Goal: Transaction & Acquisition: Purchase product/service

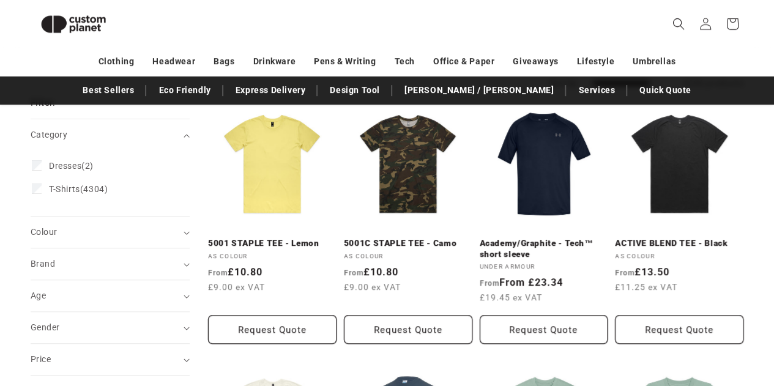
scroll to position [143, 0]
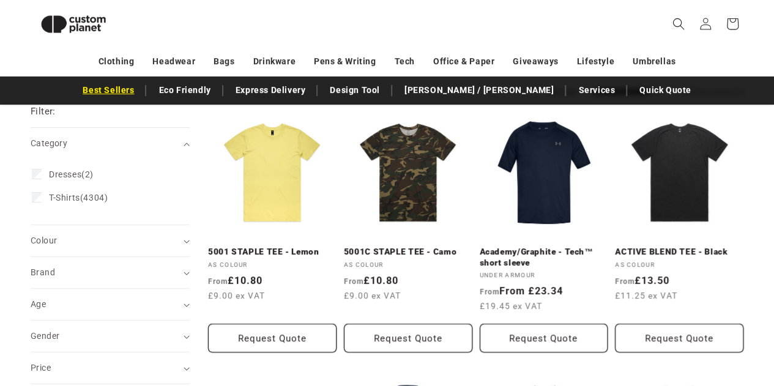
click at [140, 95] on link "Best Sellers" at bounding box center [108, 89] width 64 height 21
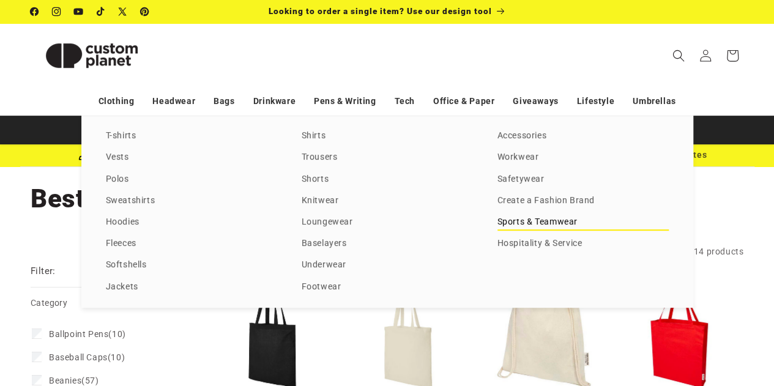
click at [534, 221] on link "Sports & Teamwear" at bounding box center [582, 222] width 171 height 17
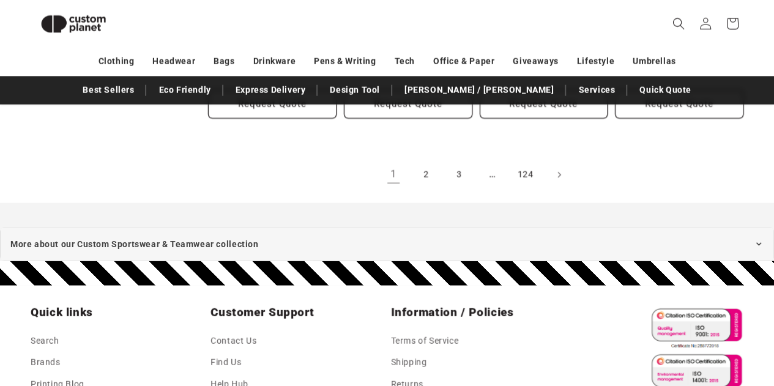
scroll to position [1438, 0]
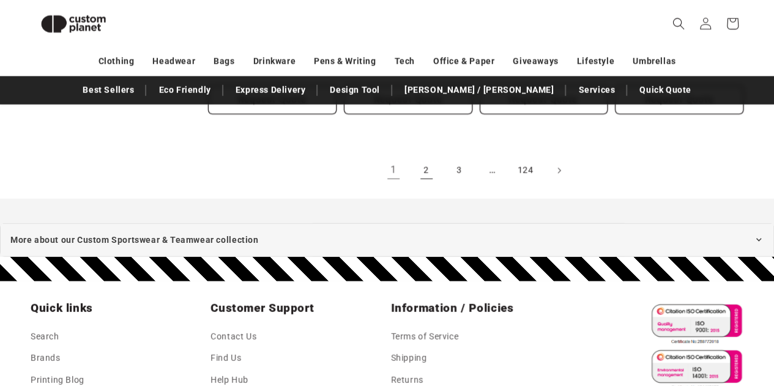
click at [422, 176] on link "2" at bounding box center [426, 170] width 27 height 27
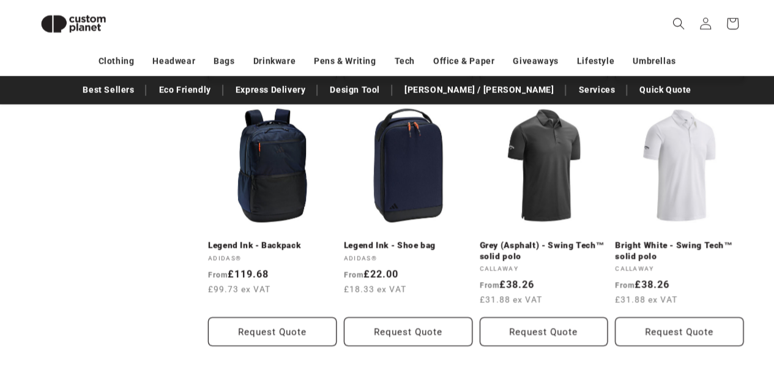
scroll to position [1383, 0]
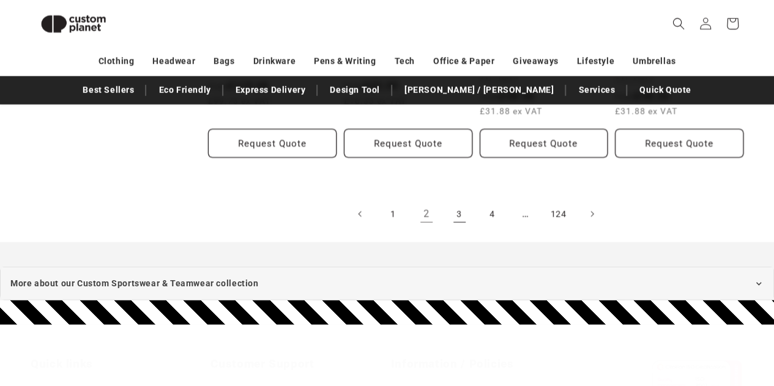
click at [457, 218] on link "3" at bounding box center [459, 214] width 27 height 27
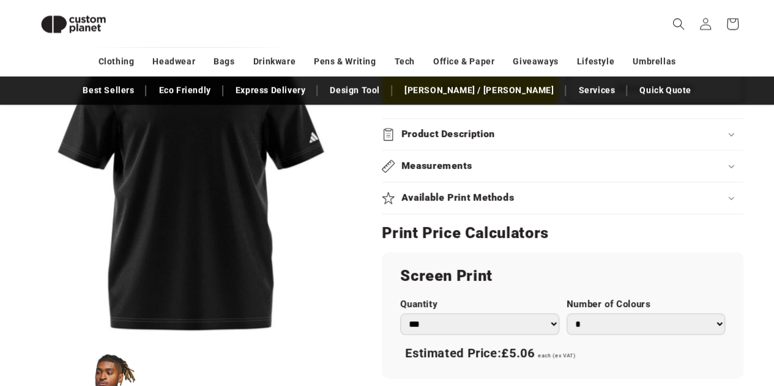
scroll to position [648, 0]
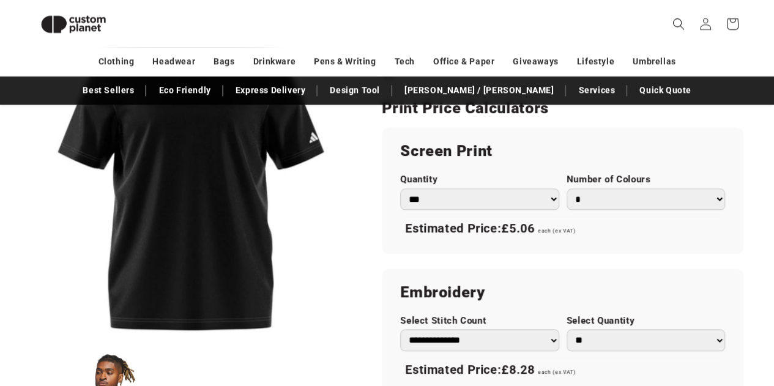
click at [418, 186] on div "Quantity *** *** *** **** **** **** ***** *****" at bounding box center [479, 192] width 158 height 36
click at [423, 196] on select "*** *** *** **** **** **** ***** *****" at bounding box center [479, 198] width 158 height 21
click at [400, 188] on select "*** *** *** **** **** **** ***** *****" at bounding box center [479, 198] width 158 height 21
click at [575, 200] on select "* * * * * * *" at bounding box center [645, 198] width 158 height 21
click at [566, 188] on select "* * * * * * *" at bounding box center [645, 198] width 158 height 21
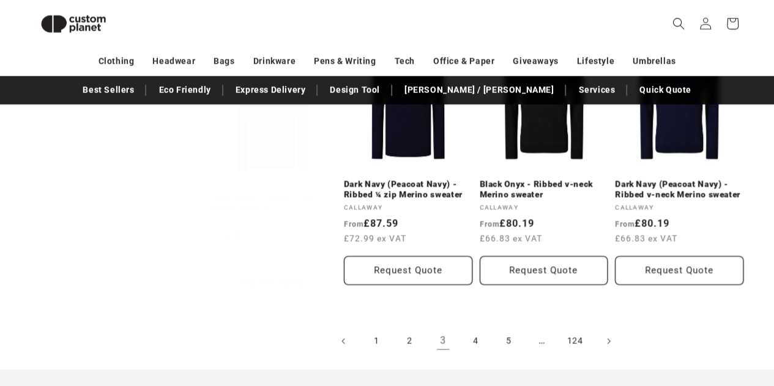
scroll to position [1270, 0]
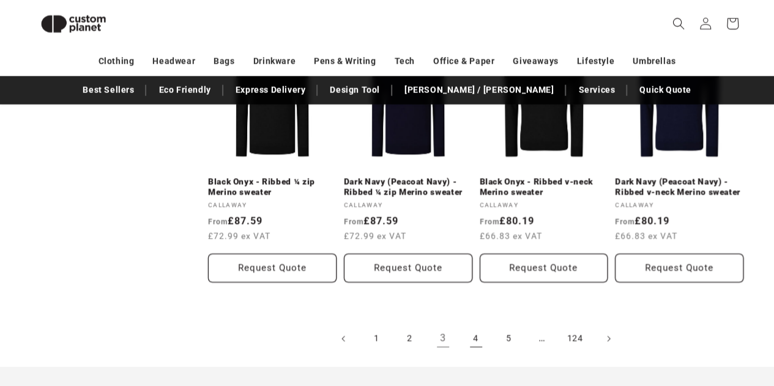
click at [473, 332] on link "4" at bounding box center [475, 338] width 27 height 27
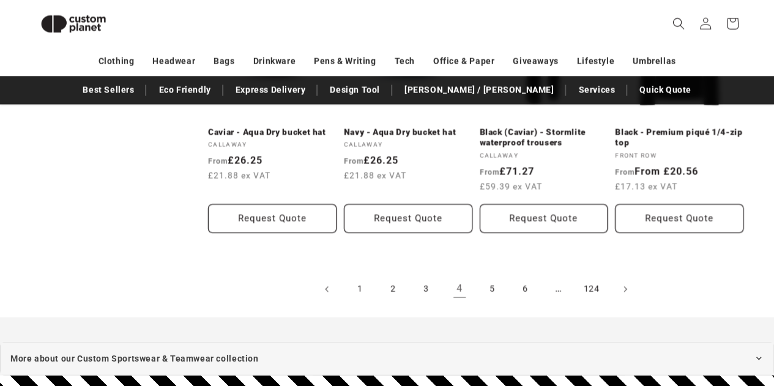
scroll to position [1359, 0]
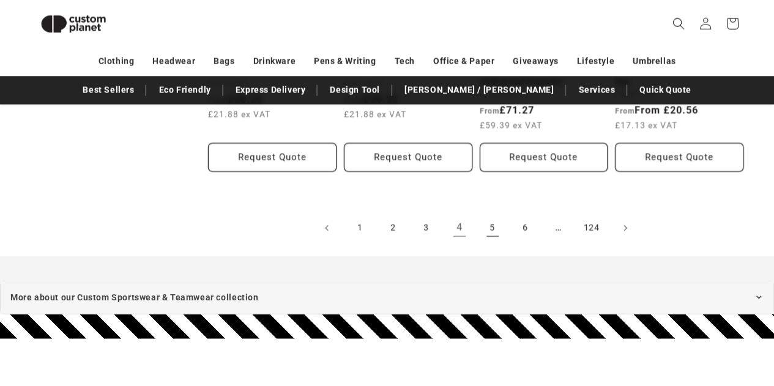
click at [492, 229] on link "5" at bounding box center [492, 228] width 27 height 27
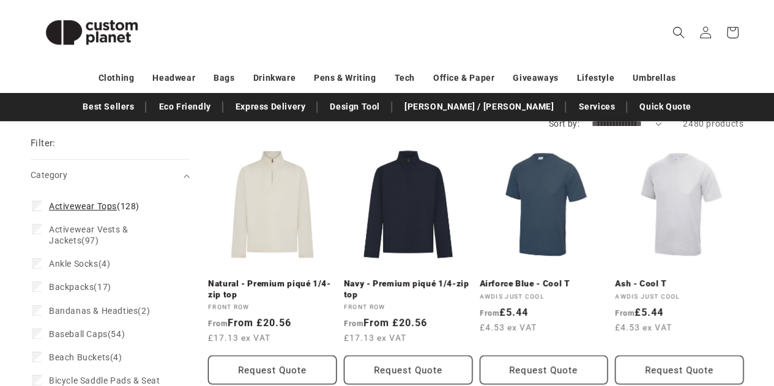
scroll to position [128, 0]
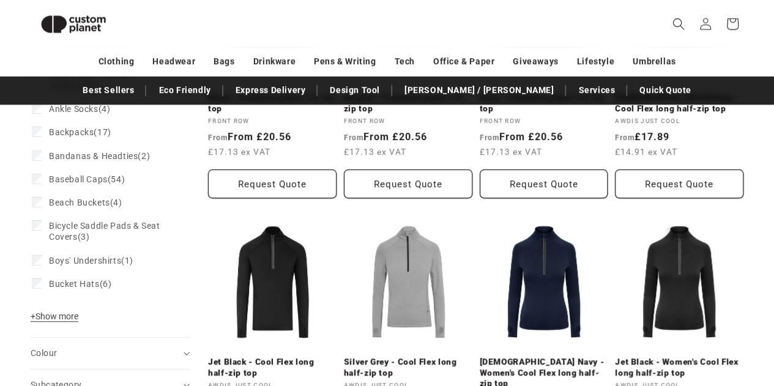
scroll to position [295, 0]
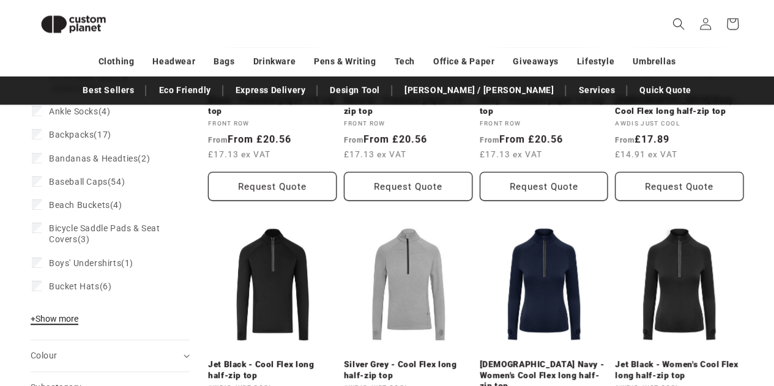
click at [51, 317] on span "+ Show more" at bounding box center [55, 319] width 48 height 10
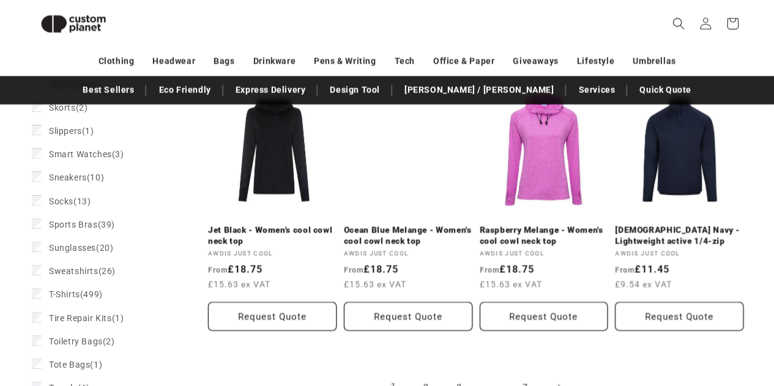
scroll to position [1233, 0]
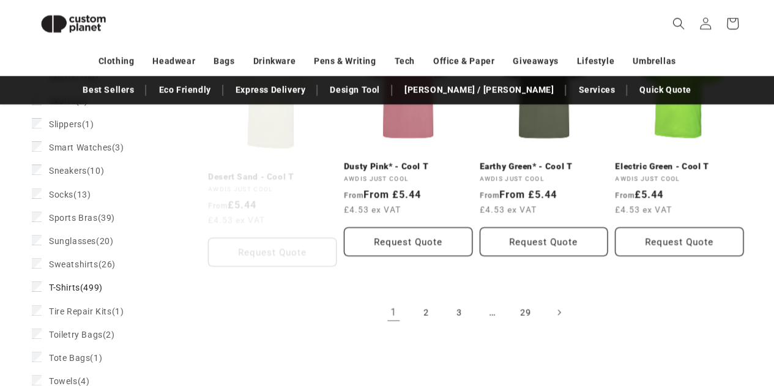
scroll to position [1281, 0]
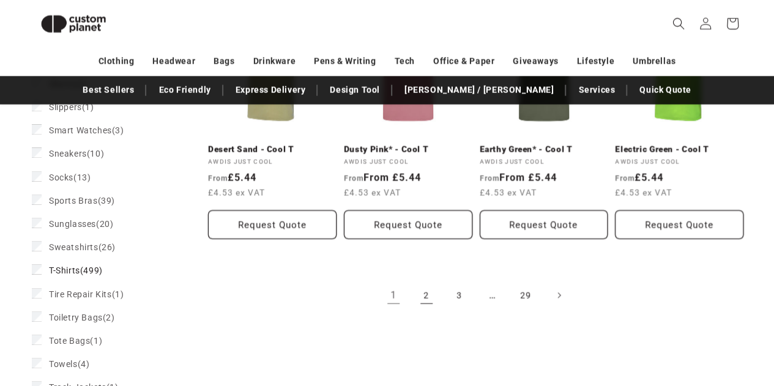
click at [431, 300] on link "2" at bounding box center [426, 295] width 27 height 27
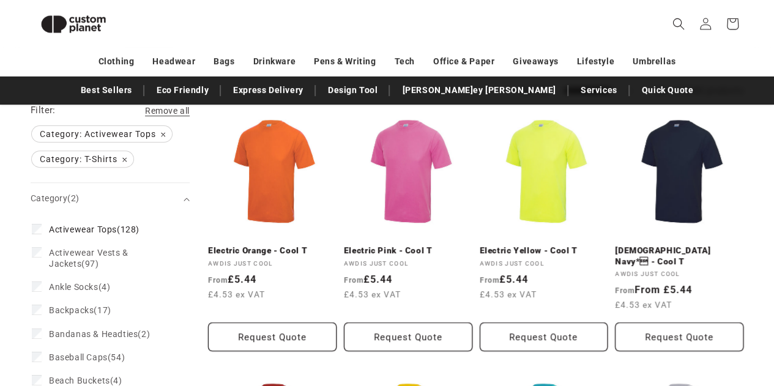
scroll to position [144, 0]
click at [181, 198] on summary "Category (2)" at bounding box center [110, 198] width 159 height 31
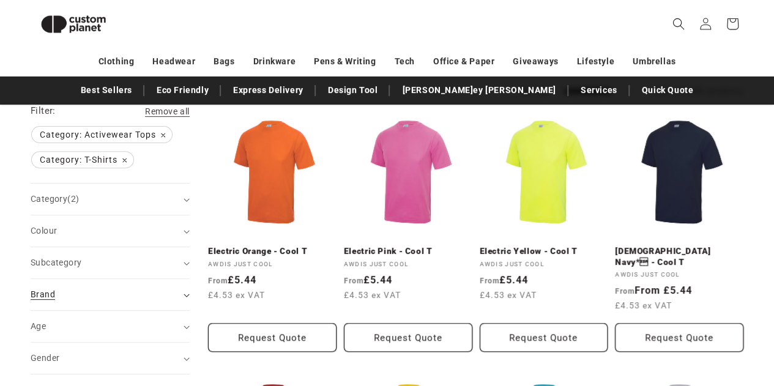
click at [188, 280] on summary "Brand (0)" at bounding box center [110, 294] width 159 height 31
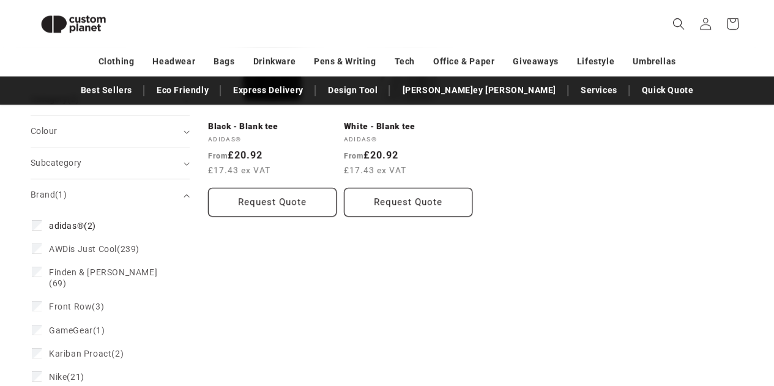
scroll to position [353, 0]
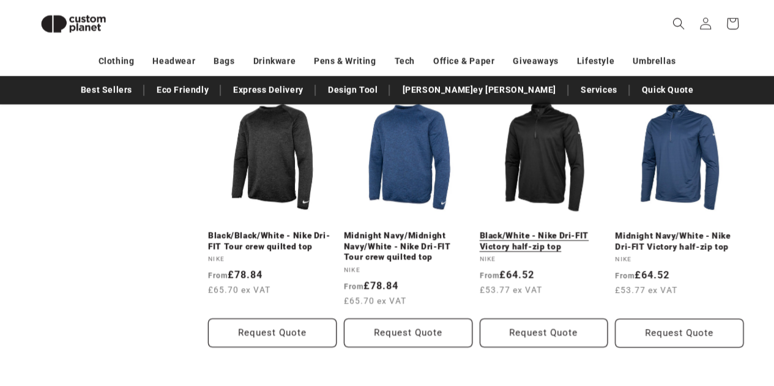
scroll to position [1290, 0]
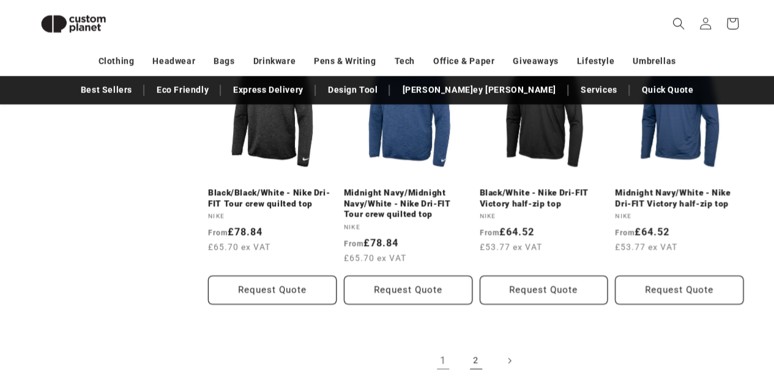
click at [483, 357] on link "2" at bounding box center [475, 360] width 27 height 27
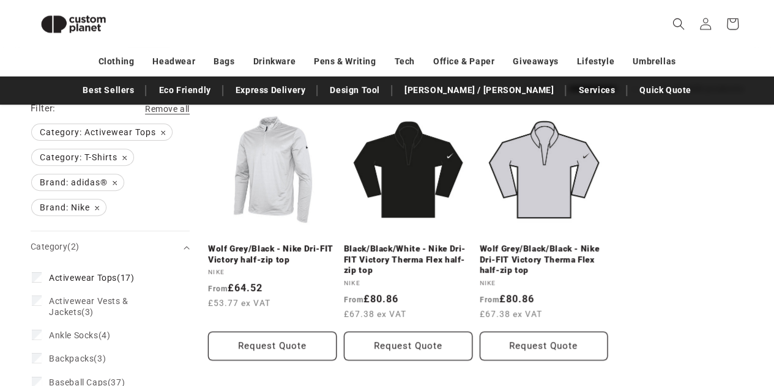
scroll to position [131, 0]
